Goal: Book appointment/travel/reservation

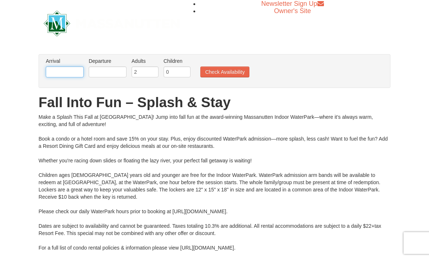
click at [65, 70] on input "text" at bounding box center [65, 72] width 38 height 11
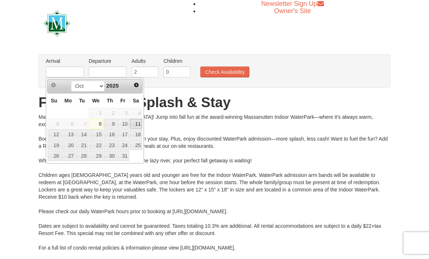
click at [136, 125] on link "11" at bounding box center [136, 124] width 12 height 10
type input "[DATE]"
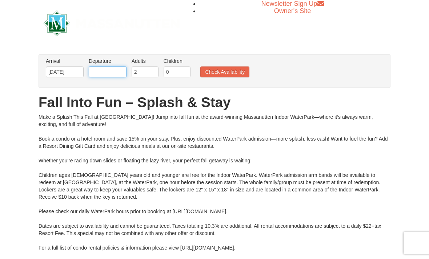
click at [121, 71] on input "text" at bounding box center [108, 72] width 38 height 11
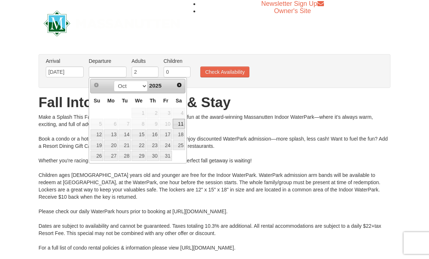
click at [114, 130] on link "13" at bounding box center [111, 134] width 14 height 10
type input "[DATE]"
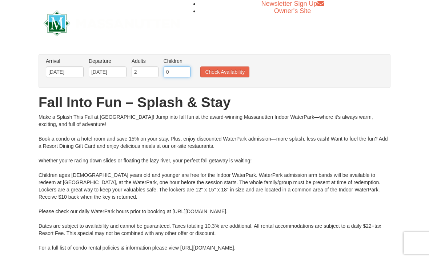
click at [181, 70] on input "0" at bounding box center [177, 72] width 27 height 11
type input "2"
click at [240, 70] on button "Check Availability" at bounding box center [224, 72] width 49 height 11
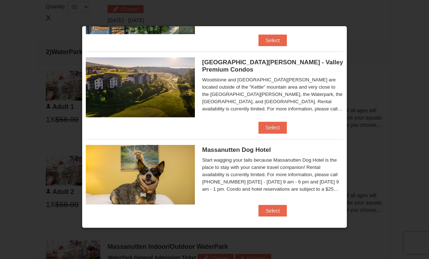
scroll to position [407, 0]
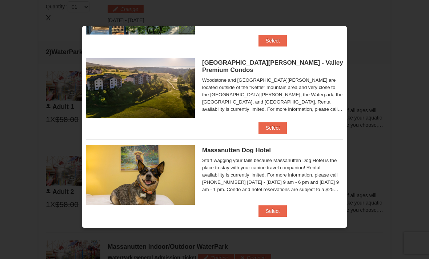
click at [264, 211] on button "Select" at bounding box center [272, 211] width 29 height 12
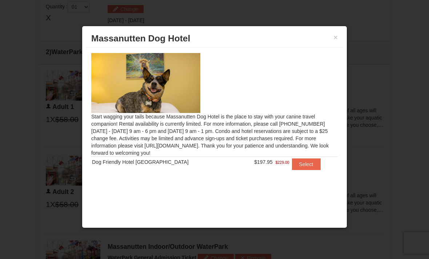
click at [304, 165] on button "Select" at bounding box center [306, 165] width 29 height 12
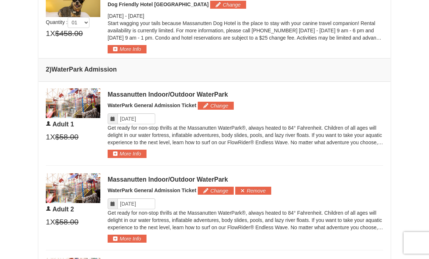
scroll to position [324, 0]
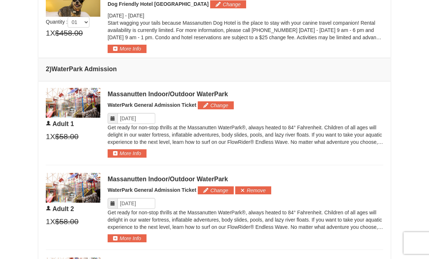
click at [135, 47] on button "More Info" at bounding box center [127, 49] width 39 height 8
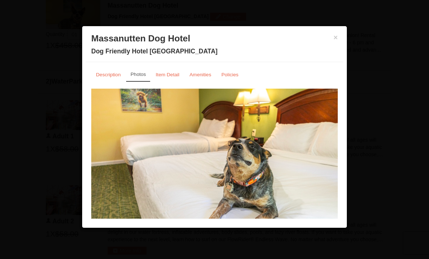
scroll to position [311, 0]
click at [201, 81] on link "Amenities" at bounding box center [200, 75] width 31 height 14
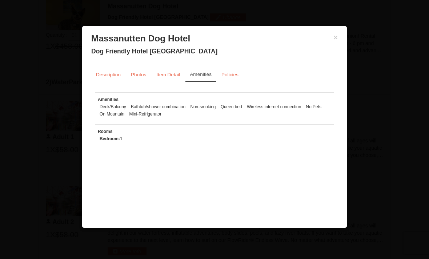
click at [165, 75] on small "Item Detail" at bounding box center [168, 74] width 24 height 5
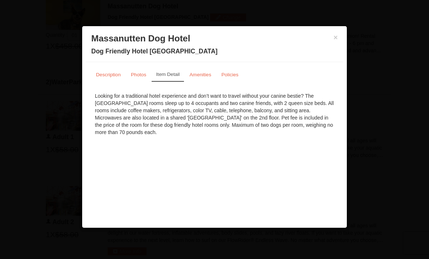
click at [139, 80] on link "Photos" at bounding box center [138, 75] width 25 height 14
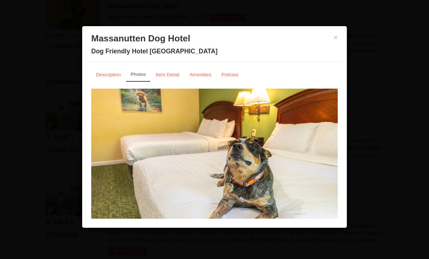
click at [109, 82] on link "Description" at bounding box center [108, 75] width 34 height 14
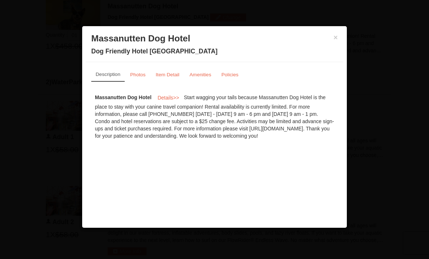
click at [141, 77] on small "Photos" at bounding box center [137, 74] width 15 height 5
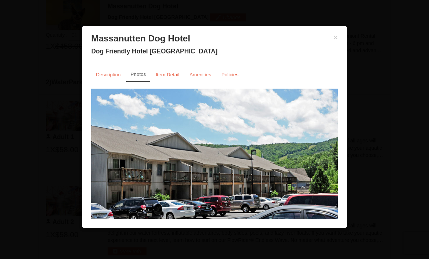
click at [337, 40] on button "×" at bounding box center [335, 37] width 4 height 7
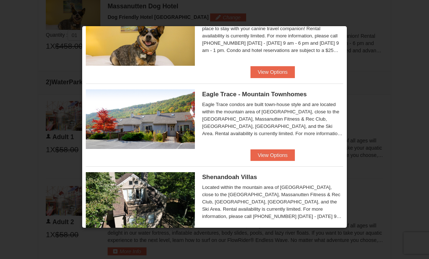
scroll to position [212, 0]
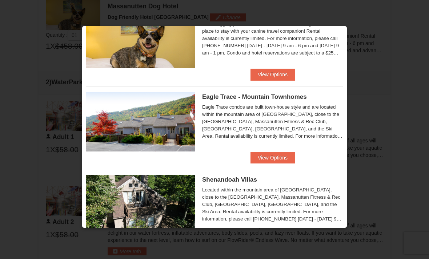
click at [289, 156] on button "View Options" at bounding box center [272, 158] width 44 height 12
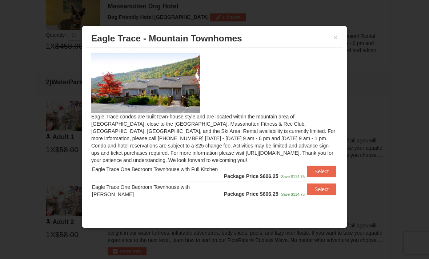
click at [326, 175] on button "Select" at bounding box center [321, 172] width 29 height 12
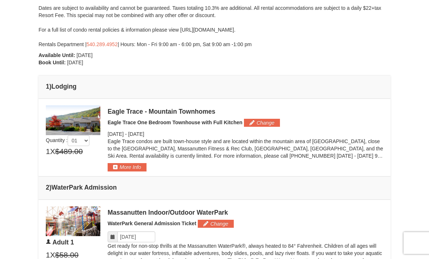
scroll to position [187, 0]
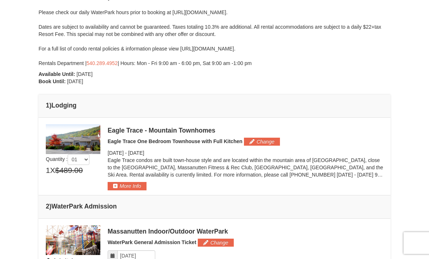
click at [139, 184] on button "More Info" at bounding box center [127, 186] width 39 height 8
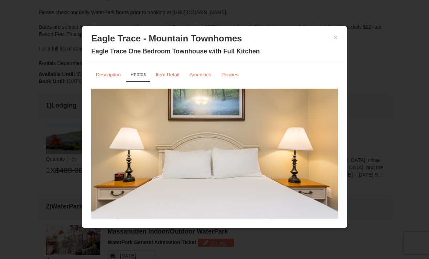
click at [200, 75] on small "Amenities" at bounding box center [200, 74] width 22 height 5
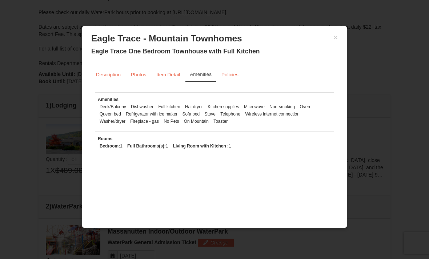
click at [138, 69] on link "Photos" at bounding box center [138, 75] width 25 height 14
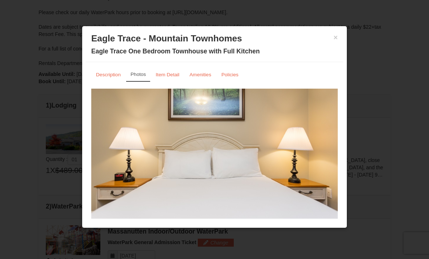
click at [335, 37] on button "×" at bounding box center [335, 37] width 4 height 7
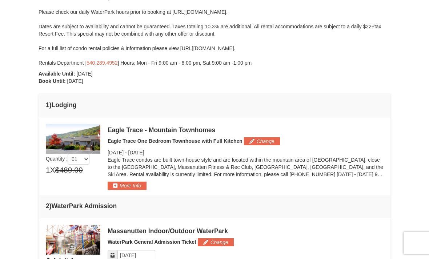
click at [274, 139] on button "Change" at bounding box center [262, 141] width 36 height 8
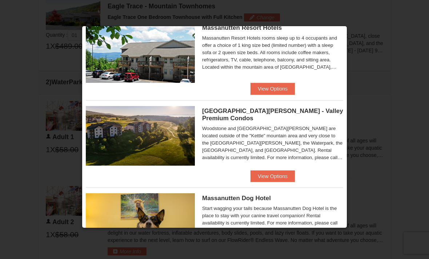
scroll to position [28, 0]
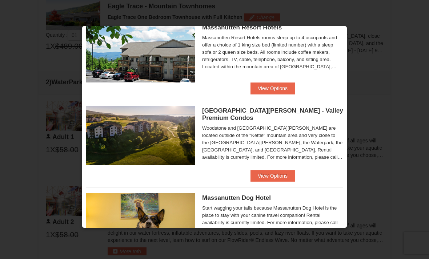
click at [289, 173] on button "View Options" at bounding box center [272, 176] width 44 height 12
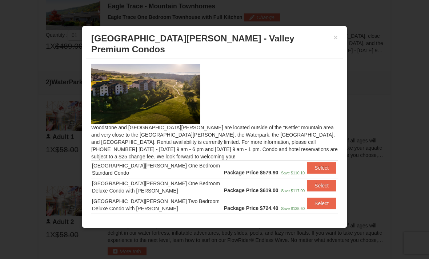
click at [326, 198] on button "Select" at bounding box center [321, 204] width 29 height 12
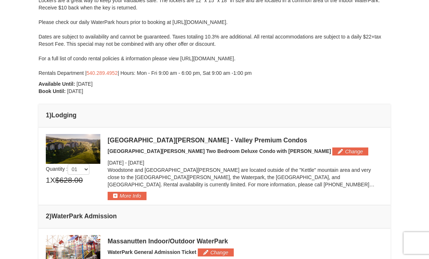
scroll to position [172, 0]
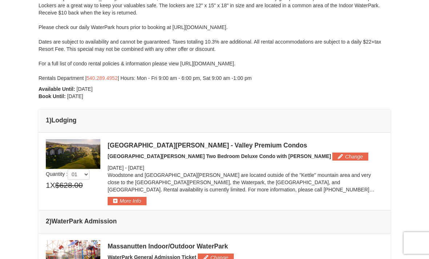
click at [143, 198] on button "More Info" at bounding box center [127, 201] width 39 height 8
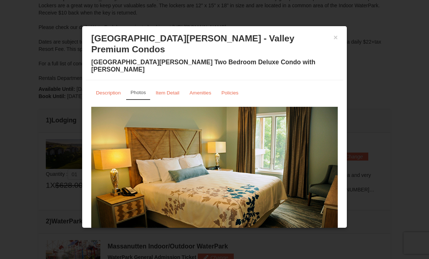
click at [232, 90] on small "Policies" at bounding box center [229, 92] width 17 height 5
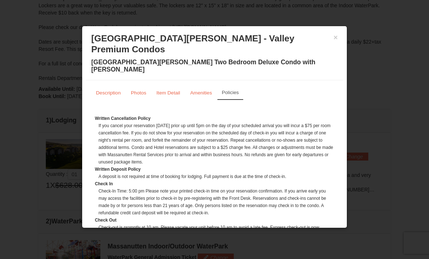
click at [204, 90] on small "Amenities" at bounding box center [201, 92] width 22 height 5
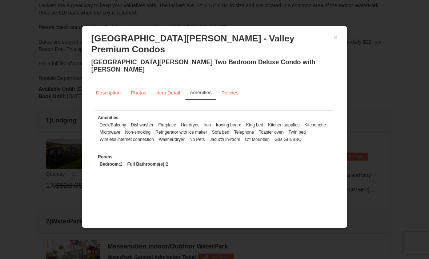
click at [337, 40] on button "×" at bounding box center [335, 37] width 4 height 7
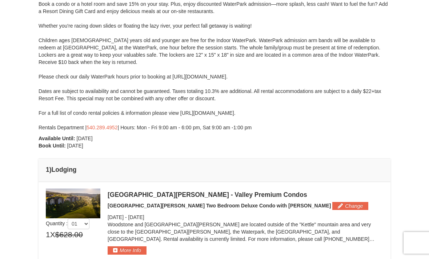
scroll to position [123, 0]
click at [107, 128] on link "540.289.4952" at bounding box center [102, 128] width 31 height 6
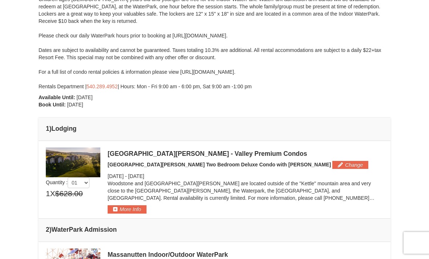
scroll to position [164, 0]
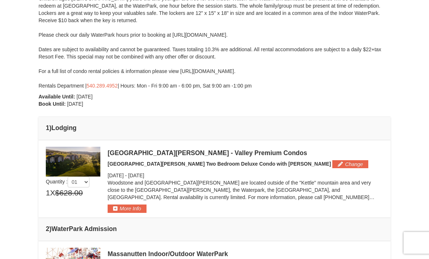
click at [137, 210] on button "More Info" at bounding box center [127, 209] width 39 height 8
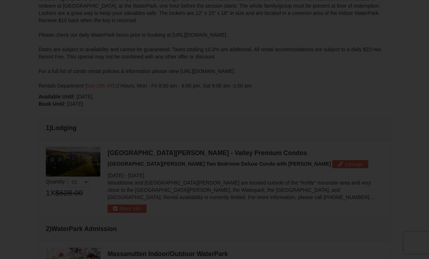
scroll to position [164, 0]
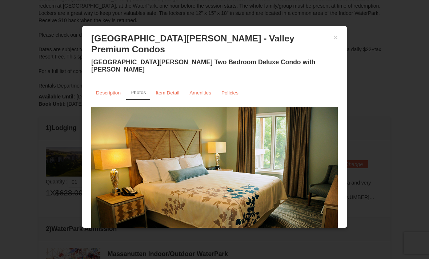
click at [201, 90] on small "Amenities" at bounding box center [200, 92] width 22 height 5
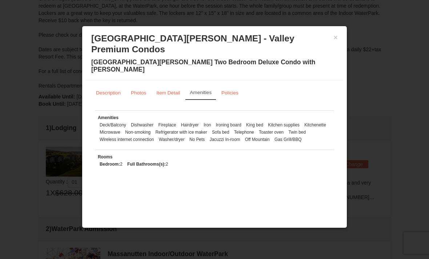
click at [141, 90] on small "Photos" at bounding box center [138, 92] width 15 height 5
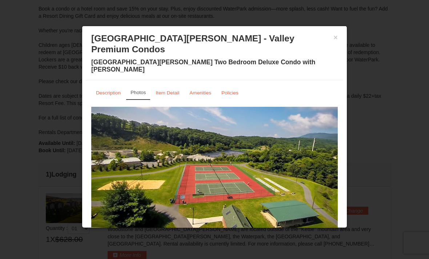
scroll to position [118, 0]
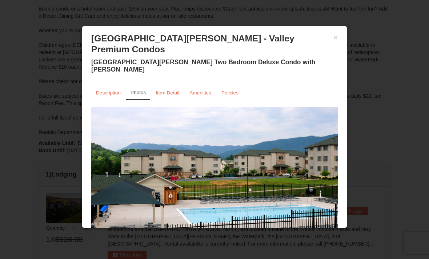
click at [203, 90] on small "Amenities" at bounding box center [200, 92] width 22 height 5
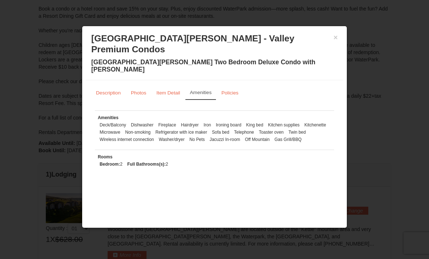
click at [396, 181] on div at bounding box center [214, 129] width 429 height 259
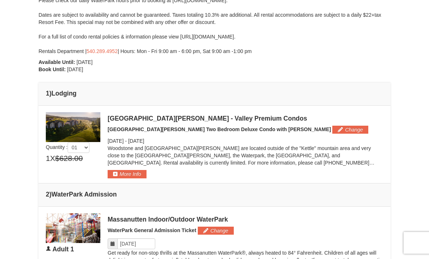
scroll to position [199, 0]
click at [129, 177] on button "More Info" at bounding box center [127, 174] width 39 height 8
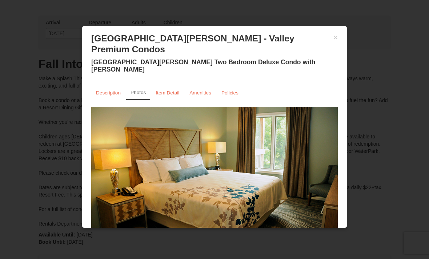
scroll to position [20, 0]
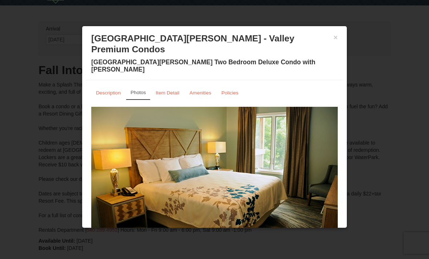
click at [111, 90] on small "Description" at bounding box center [108, 92] width 25 height 5
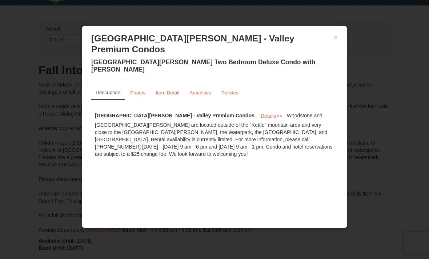
click at [256, 111] on button "Details >>" at bounding box center [271, 116] width 31 height 11
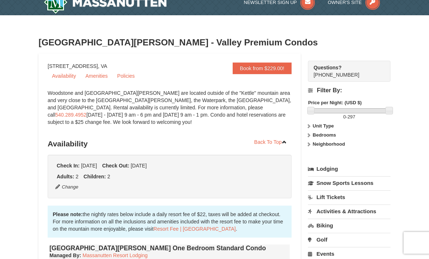
scroll to position [10, 0]
click at [99, 77] on link "Amenities" at bounding box center [96, 76] width 31 height 11
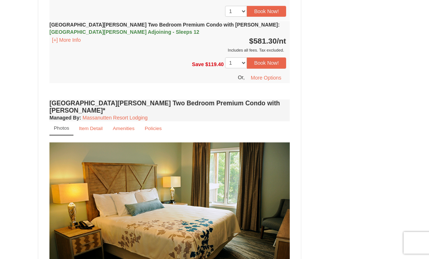
scroll to position [1702, 0]
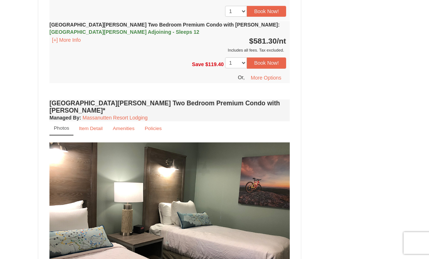
click at [90, 126] on small "Item Detail" at bounding box center [91, 128] width 24 height 5
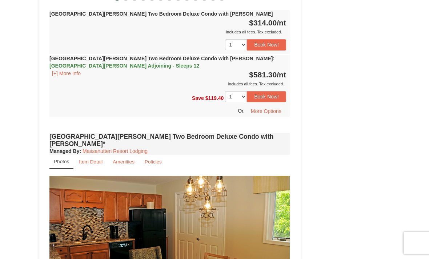
scroll to position [1052, 0]
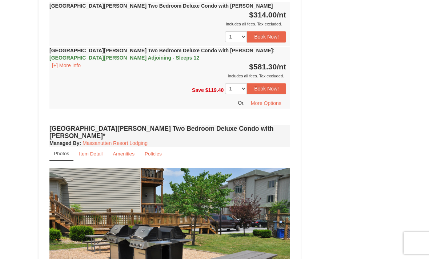
click at [90, 147] on link "Item Detail" at bounding box center [90, 154] width 33 height 14
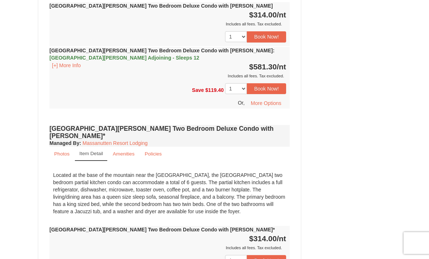
click at [125, 147] on link "Amenities" at bounding box center [123, 154] width 31 height 14
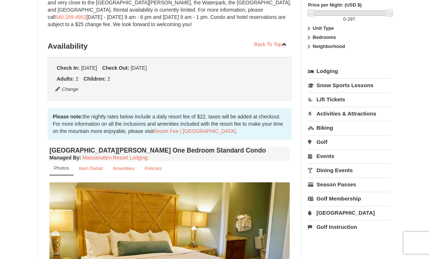
scroll to position [0, 0]
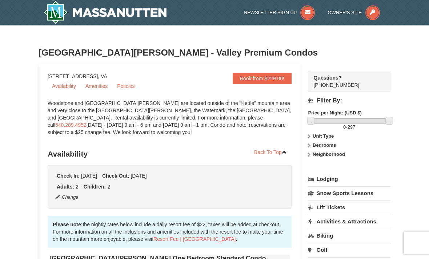
click at [159, 11] on img at bounding box center [105, 12] width 123 height 23
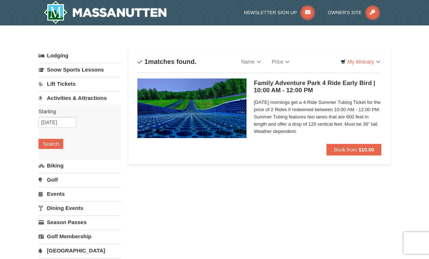
click at [366, 88] on h5 "Family Adventure Park 4 Ride Early Bird | 10:00 AM - 12:00 PM Massanutten Famil…" at bounding box center [318, 87] width 128 height 15
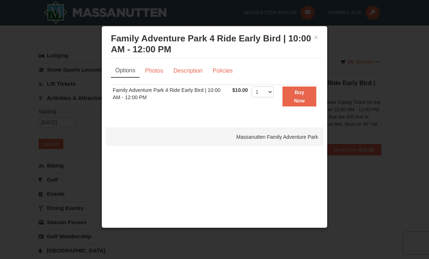
click at [190, 71] on link "Description" at bounding box center [188, 71] width 39 height 14
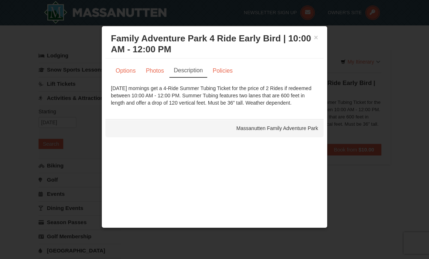
click at [160, 72] on link "Photos" at bounding box center [155, 71] width 28 height 14
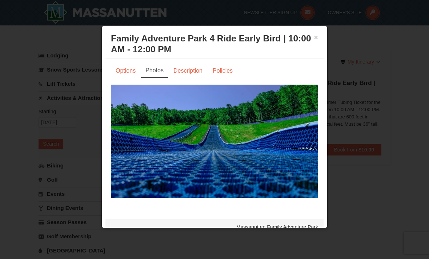
click at [317, 34] on button "×" at bounding box center [316, 37] width 4 height 7
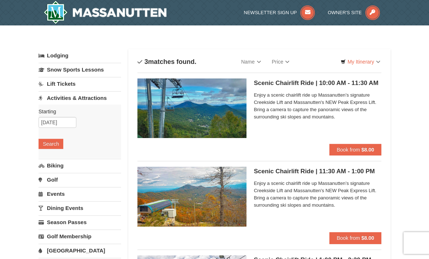
click at [346, 105] on span "Enjoy a scenic chairlift ride up Massanutten’s signature Creekside Lift and Mas…" at bounding box center [318, 106] width 128 height 29
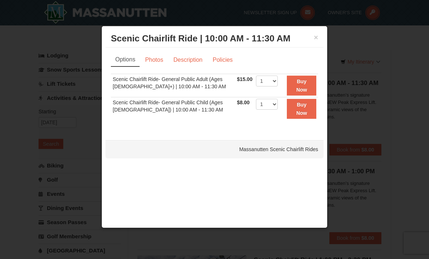
click at [190, 65] on link "Description" at bounding box center [188, 60] width 39 height 14
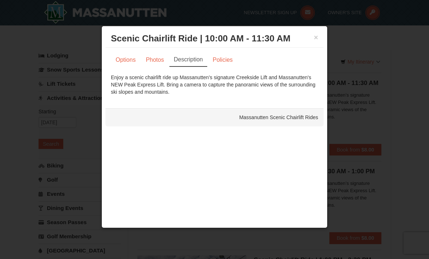
click at [157, 59] on link "Photos" at bounding box center [155, 60] width 28 height 14
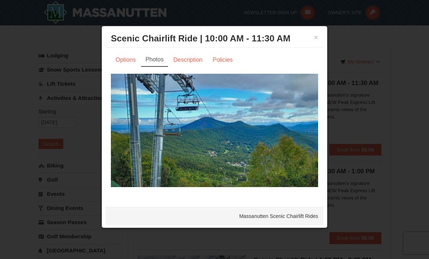
click at [126, 62] on link "Options" at bounding box center [125, 60] width 29 height 14
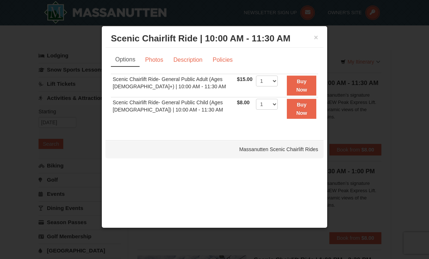
click at [317, 39] on button "×" at bounding box center [316, 37] width 4 height 7
